Goal: Task Accomplishment & Management: Manage account settings

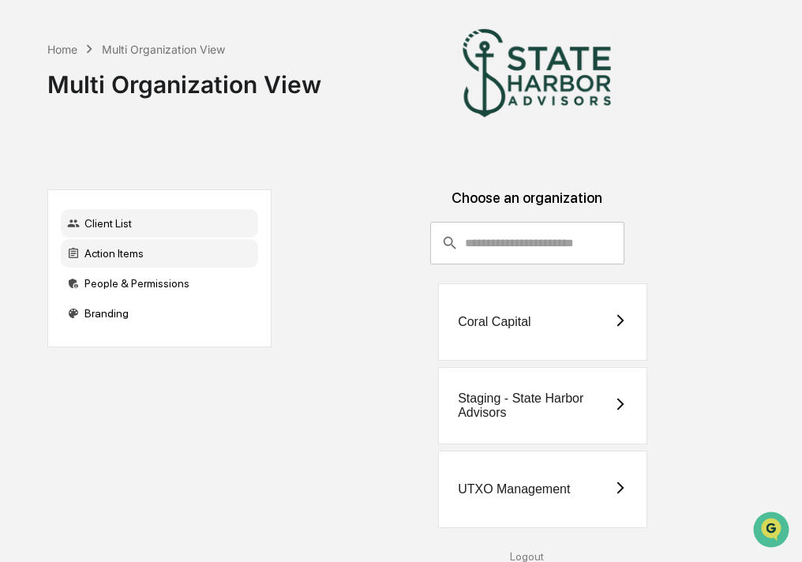
click at [131, 253] on div "Action Items" at bounding box center [159, 253] width 197 height 28
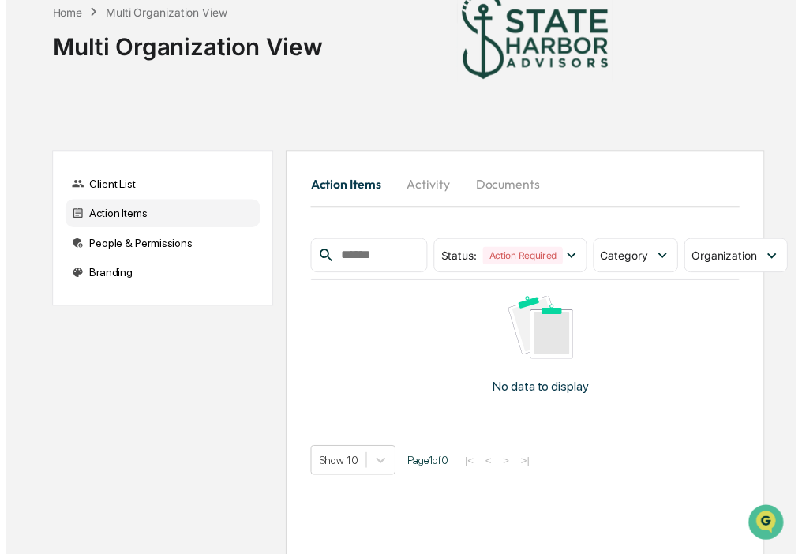
scroll to position [71, 0]
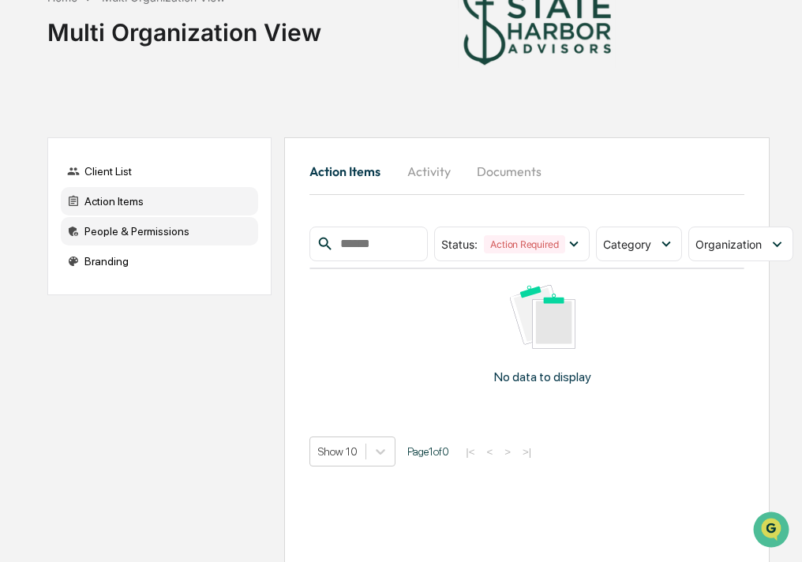
click at [105, 234] on div "People & Permissions" at bounding box center [159, 231] width 197 height 28
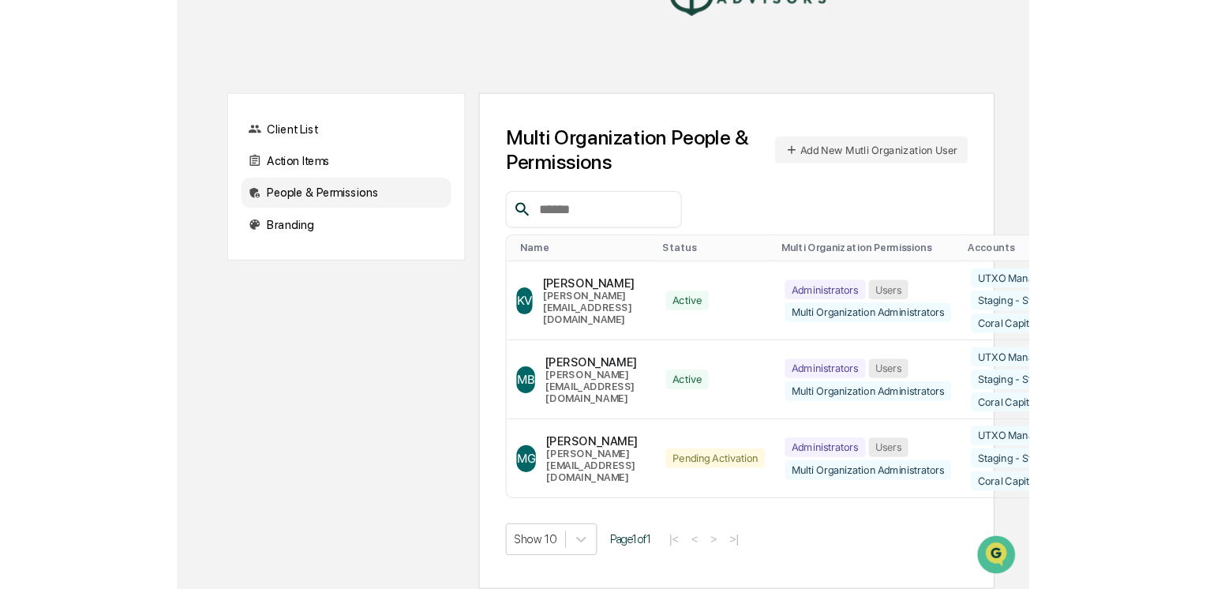
scroll to position [86, 0]
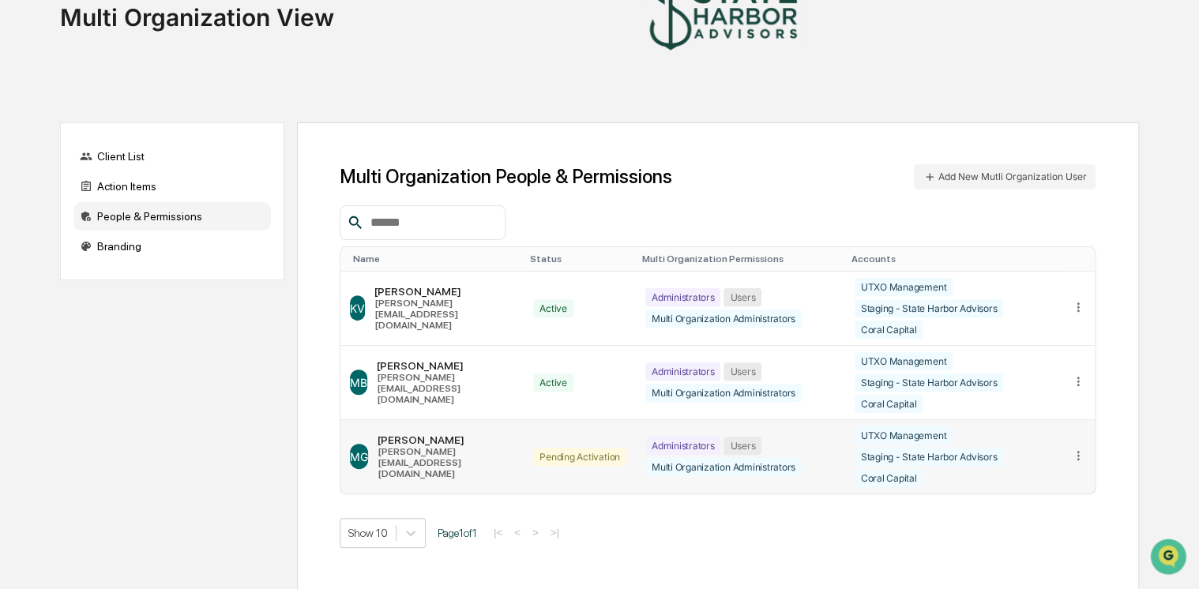
click at [809, 478] on div "UTXO Management Staging - State Harbor Advisors Coral Capital" at bounding box center [952, 456] width 197 height 61
click at [809, 463] on div at bounding box center [1078, 456] width 15 height 17
click at [809, 497] on div "Change Status" at bounding box center [1017, 507] width 136 height 28
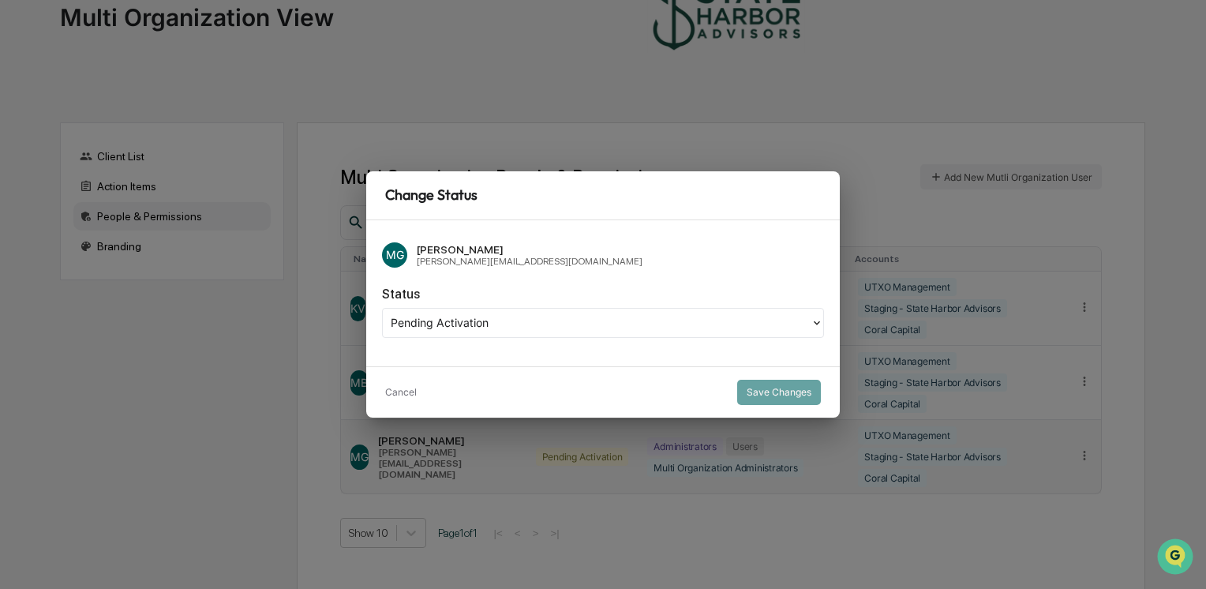
click at [644, 321] on div at bounding box center [597, 322] width 412 height 18
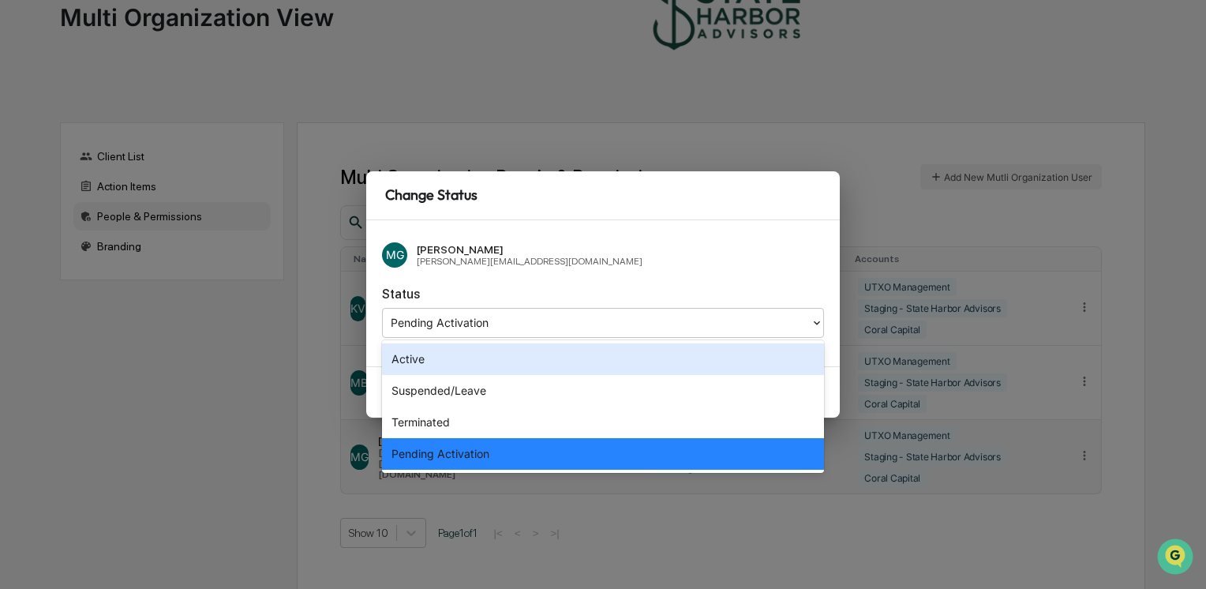
click at [546, 363] on div "Active" at bounding box center [603, 359] width 442 height 32
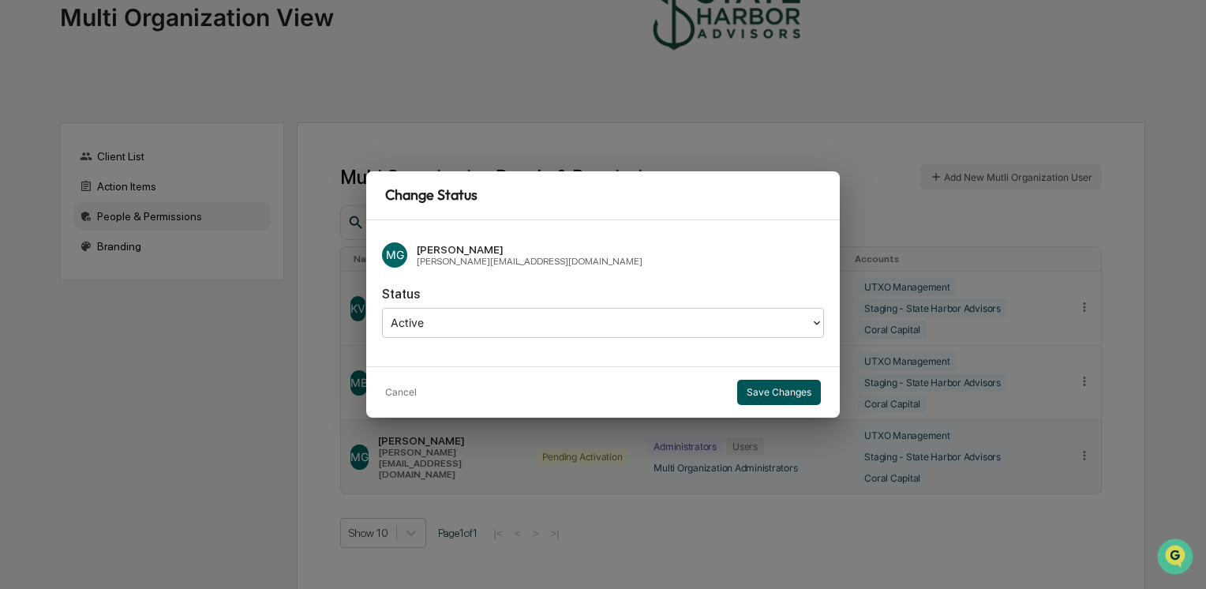
click at [771, 394] on button "Save Changes" at bounding box center [779, 392] width 84 height 25
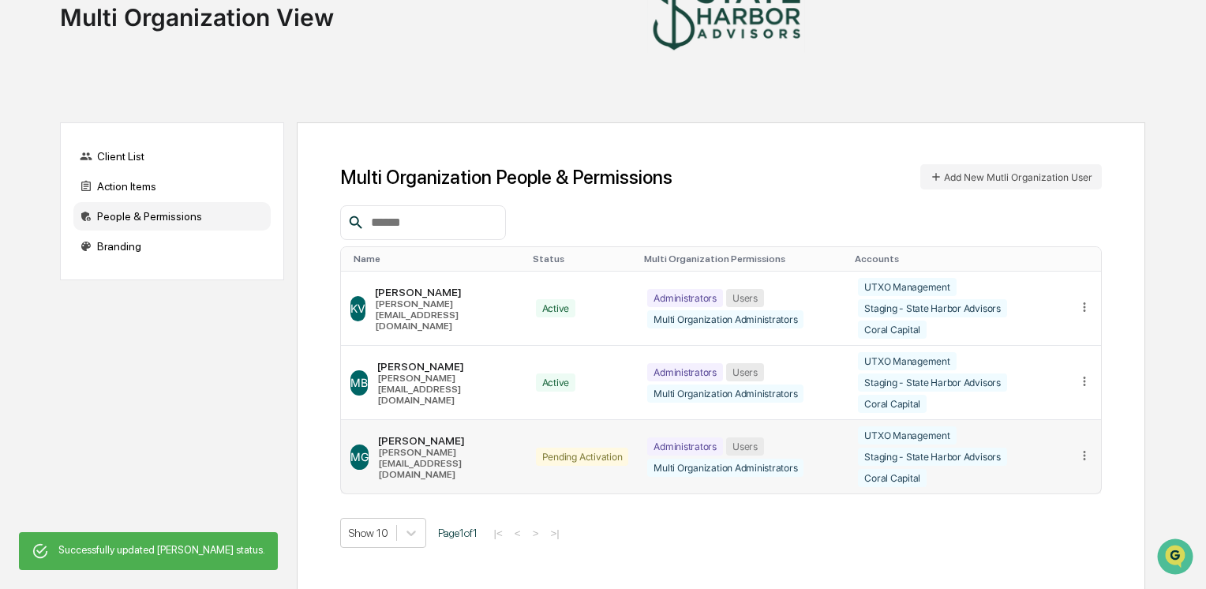
click at [756, 399] on button "Save Changes" at bounding box center [779, 392] width 84 height 25
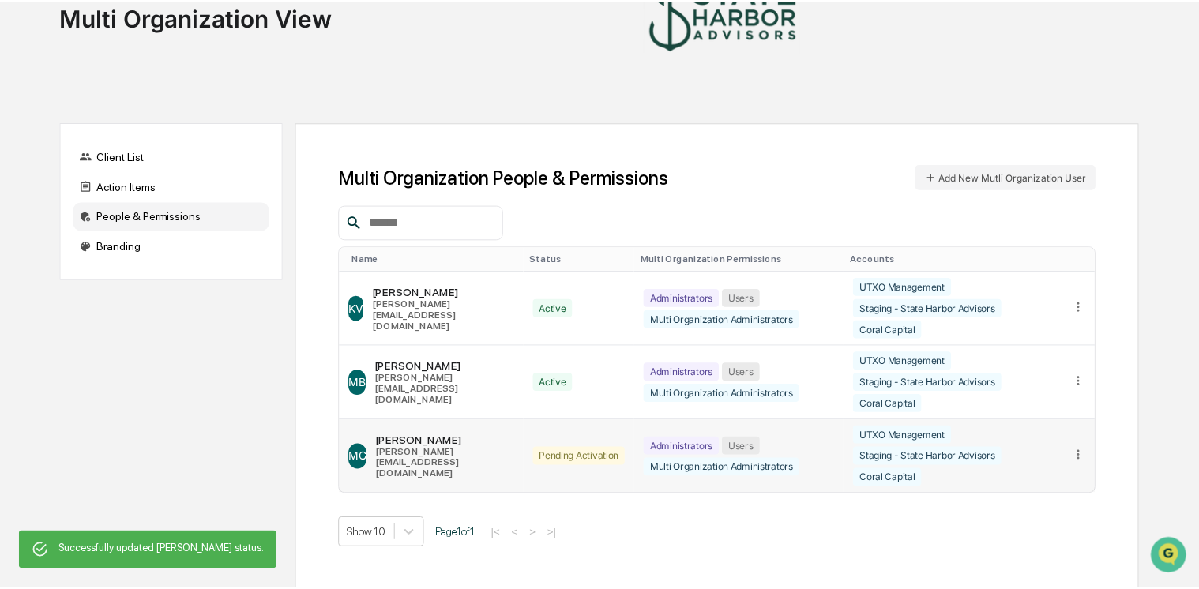
scroll to position [66, 0]
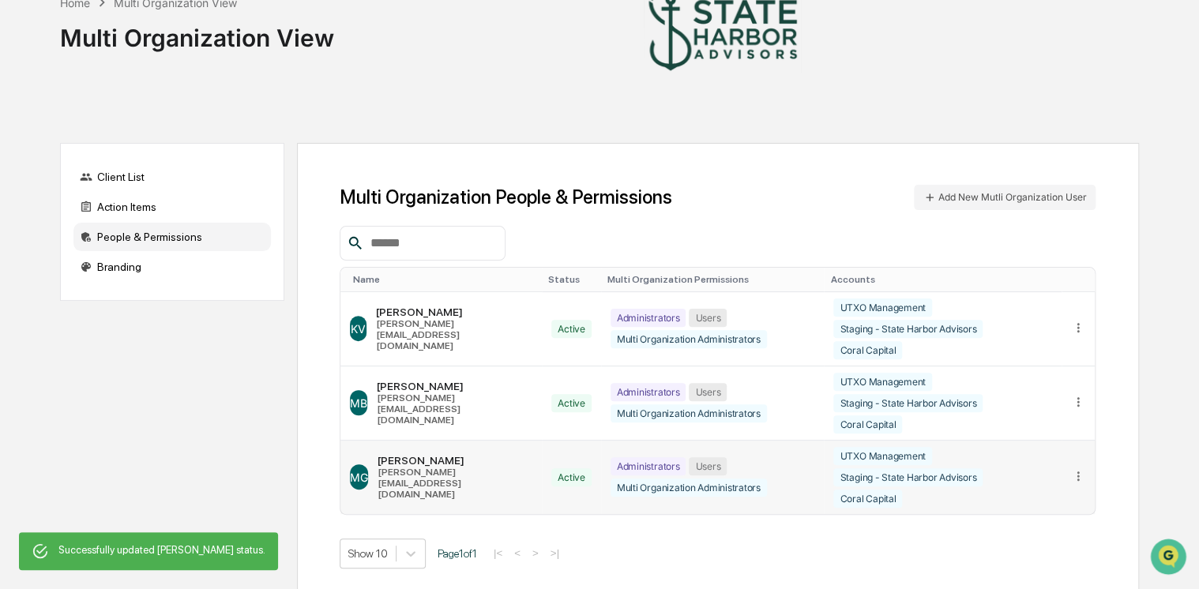
click at [494, 441] on td "MG [PERSON_NAME] [PERSON_NAME][EMAIL_ADDRESS][DOMAIN_NAME]" at bounding box center [440, 477] width 201 height 73
